Goal: Task Accomplishment & Management: Manage account settings

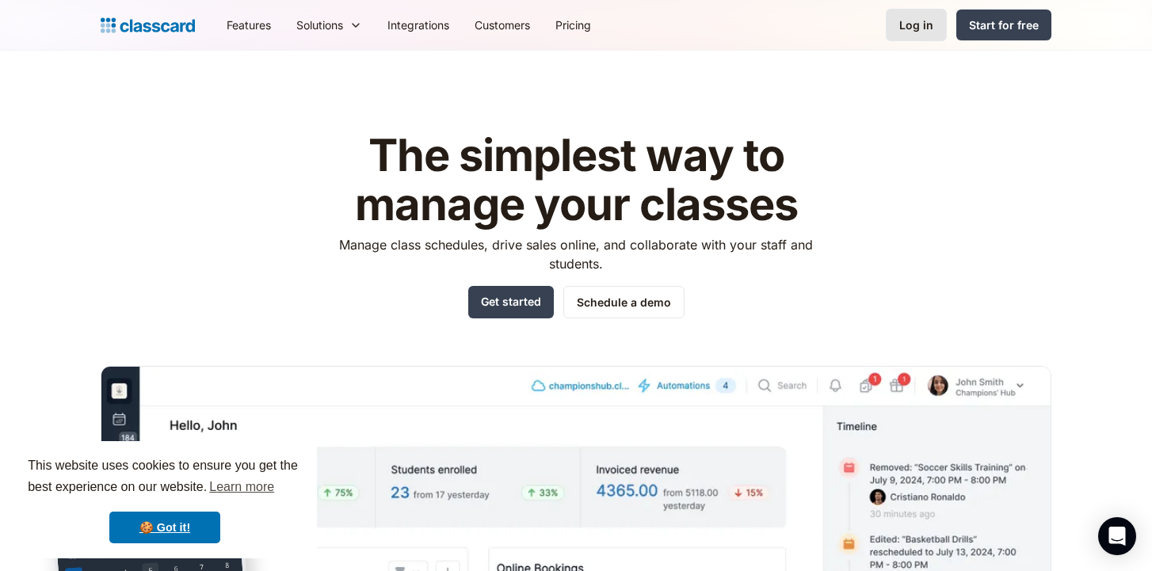
click at [922, 25] on div "Log in" at bounding box center [916, 25] width 34 height 17
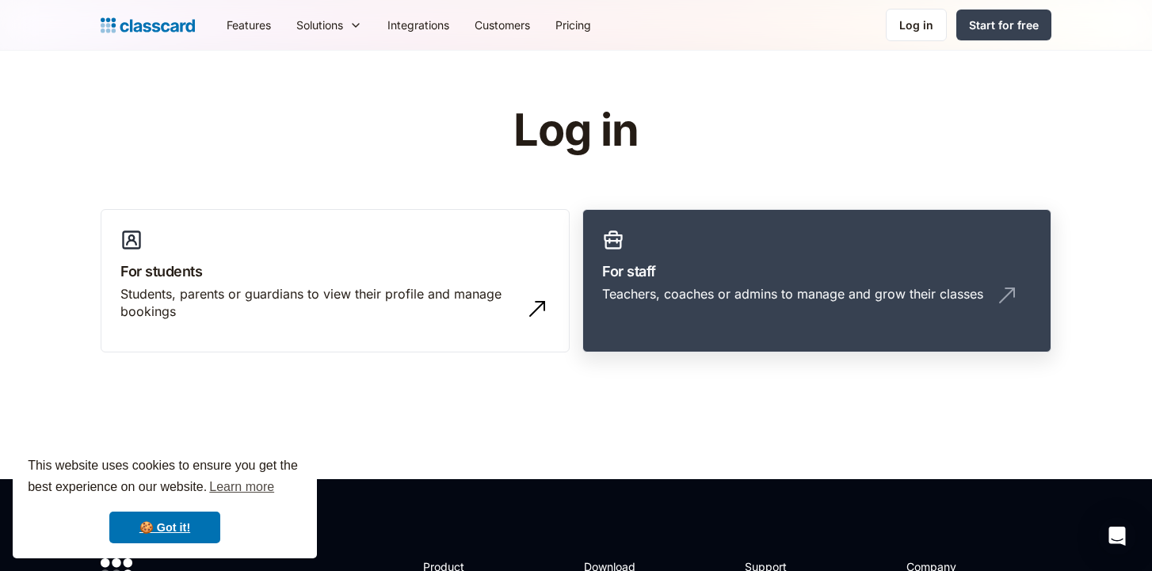
click at [677, 292] on div "Teachers, coaches or admins to manage and grow their classes" at bounding box center [792, 293] width 381 height 17
